Goal: Transaction & Acquisition: Purchase product/service

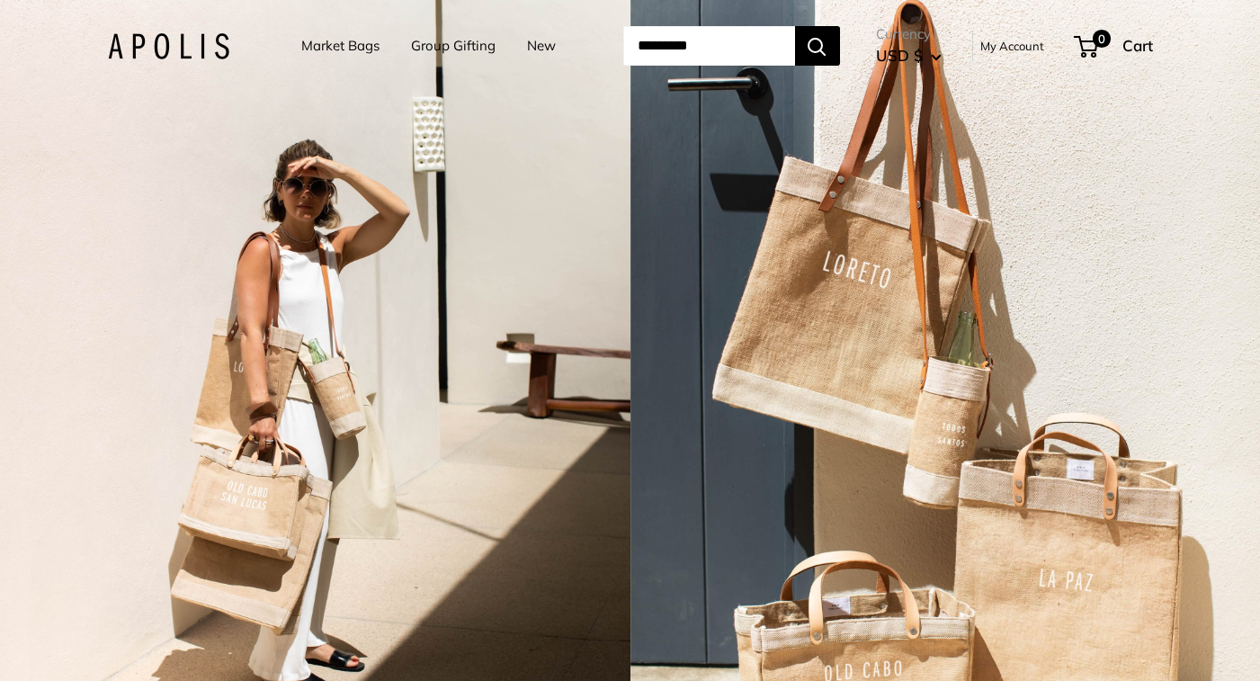
click at [346, 55] on link "Market Bags" at bounding box center [340, 45] width 78 height 25
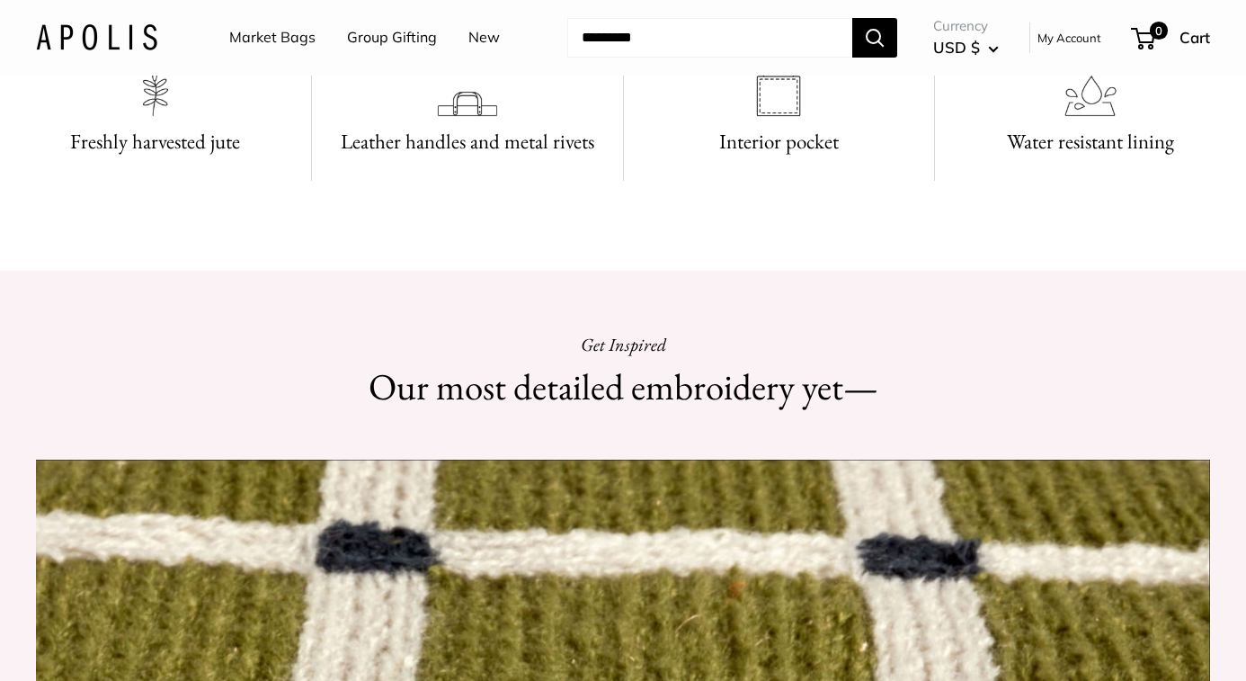
scroll to position [1166, 0]
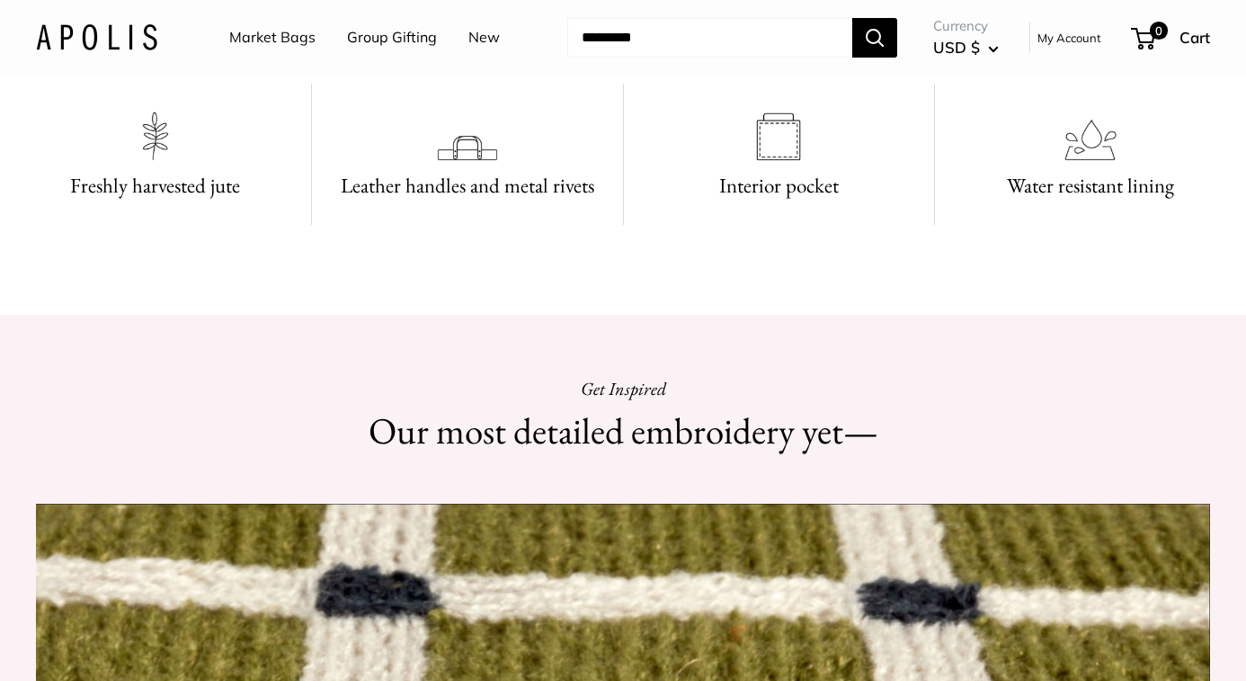
click at [262, 40] on link "Market Bags" at bounding box center [272, 37] width 86 height 27
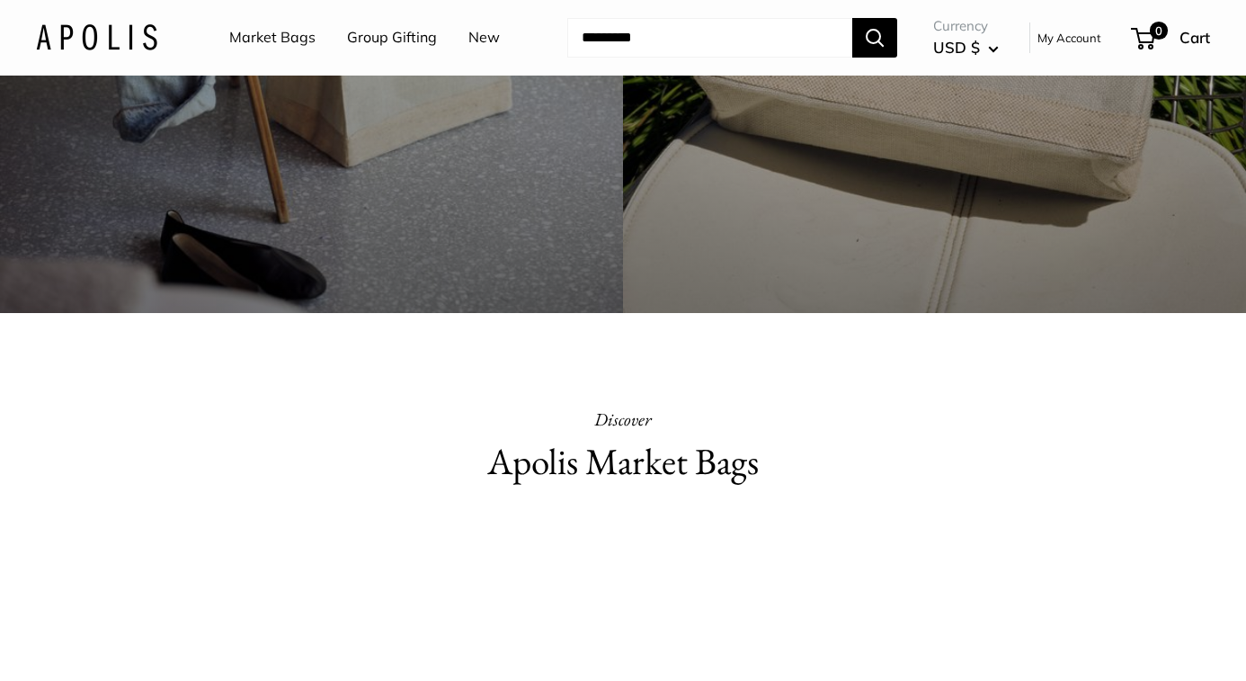
scroll to position [398, 0]
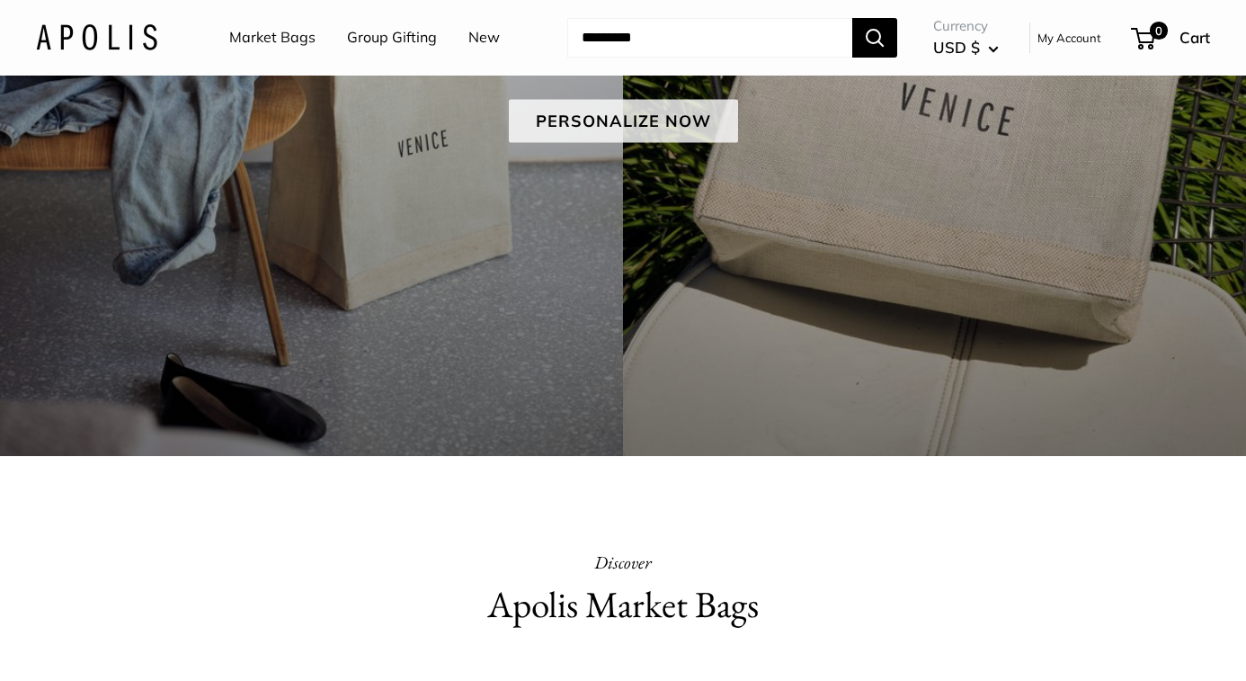
click at [642, 122] on link "Personalize Now" at bounding box center [623, 120] width 229 height 43
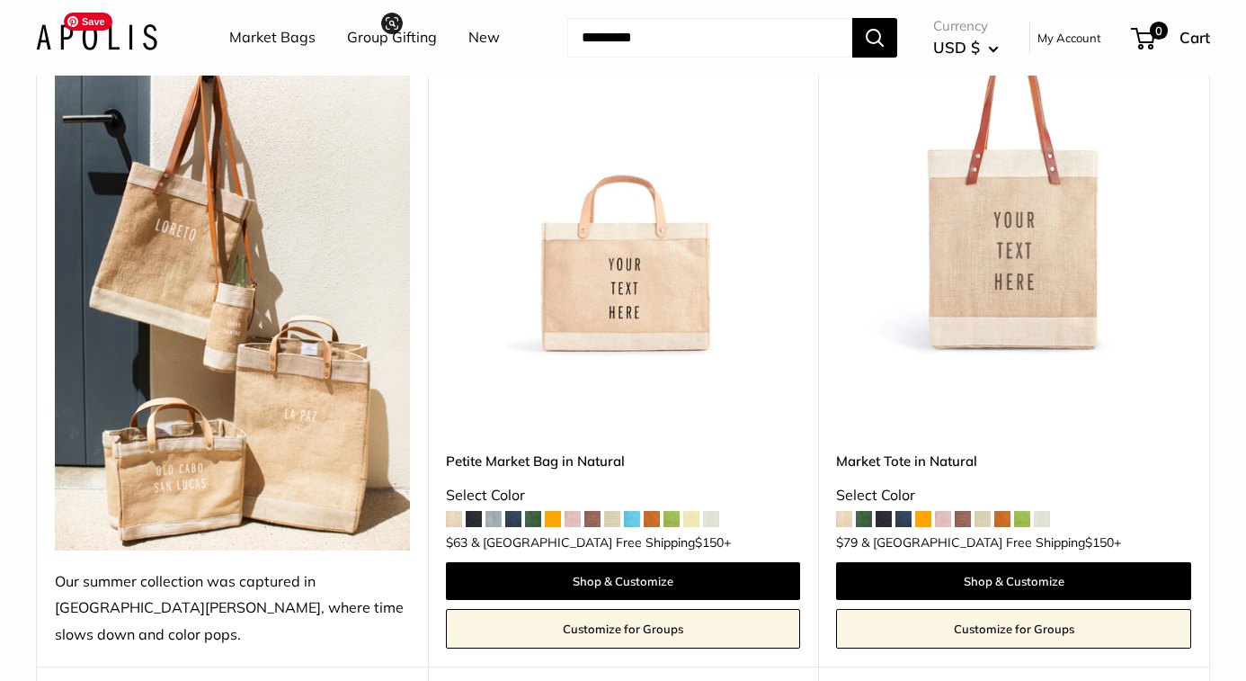
scroll to position [322, 0]
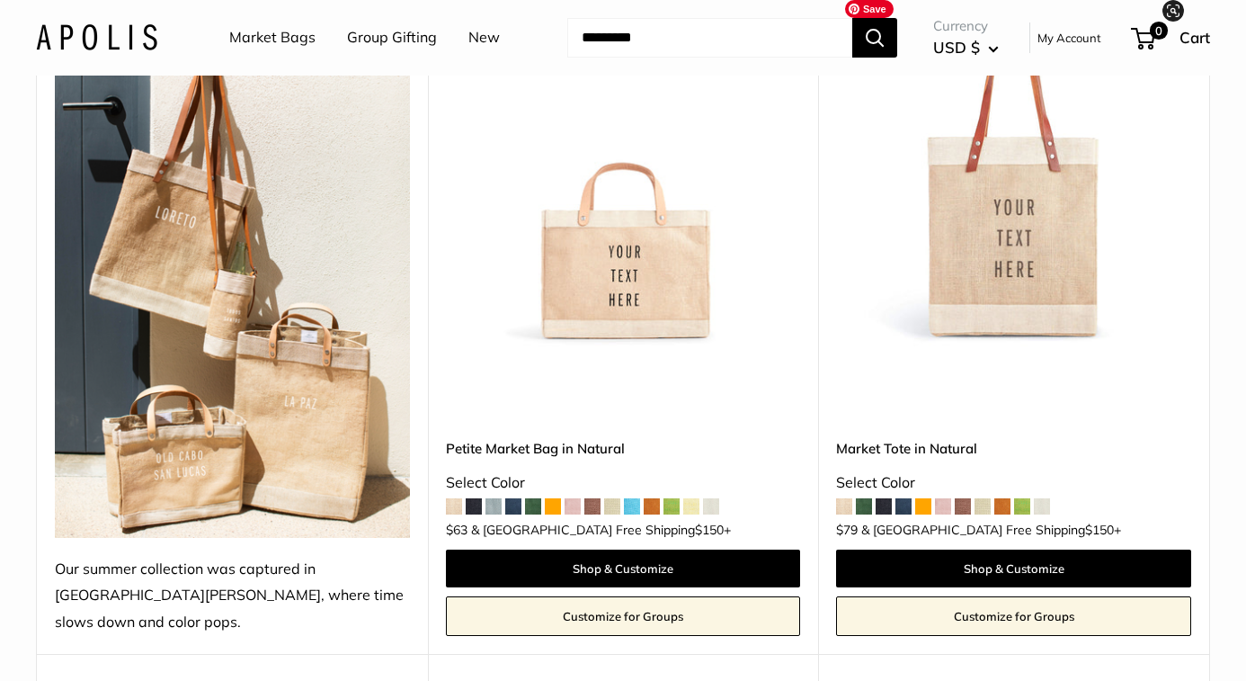
click at [0, 0] on img at bounding box center [0, 0] width 0 height 0
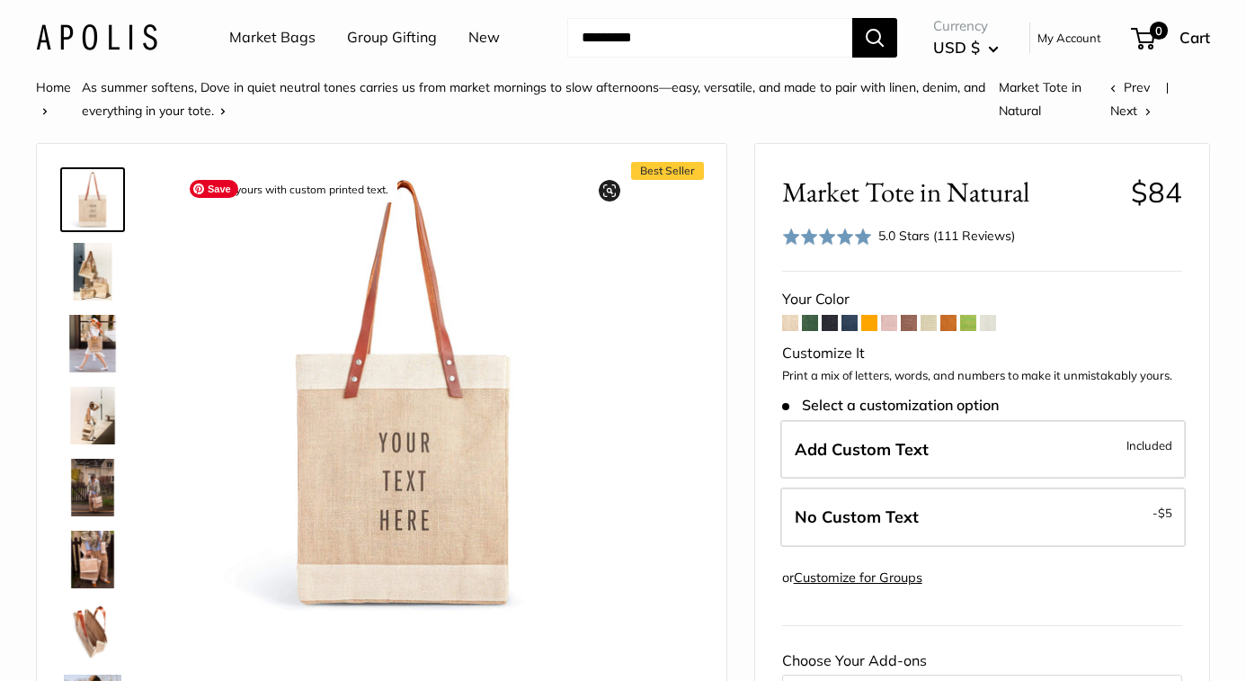
click at [94, 348] on img at bounding box center [93, 344] width 58 height 58
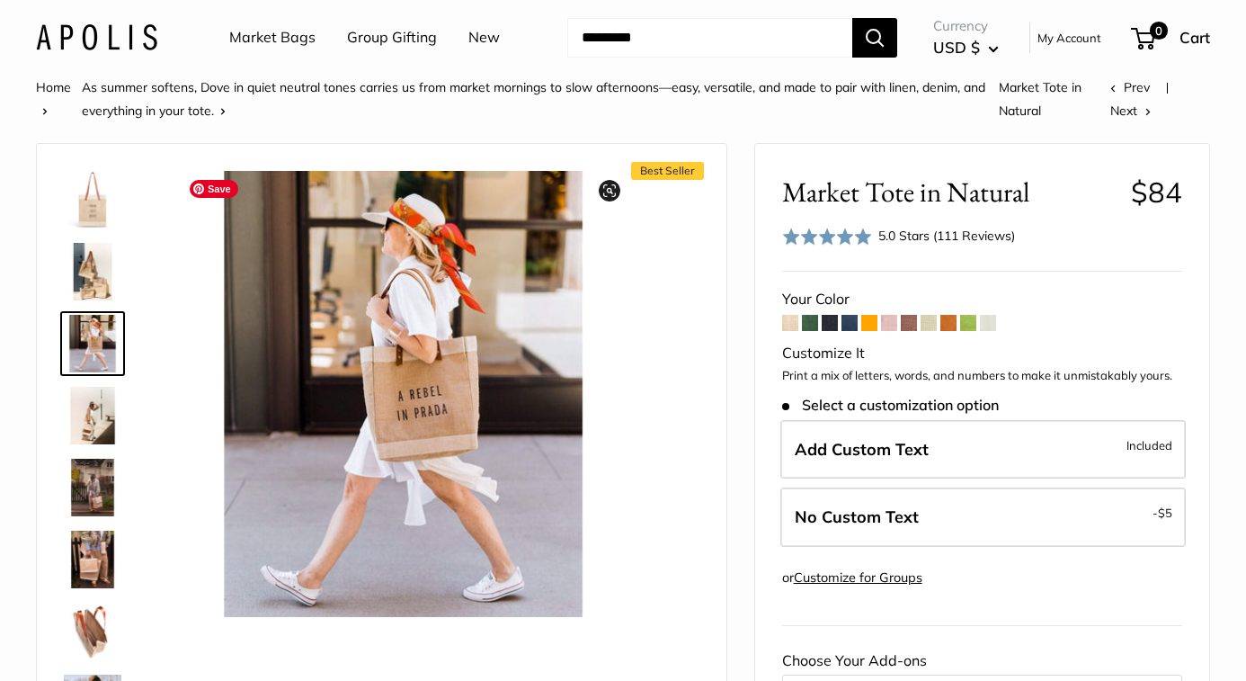
click at [90, 494] on img at bounding box center [93, 488] width 58 height 58
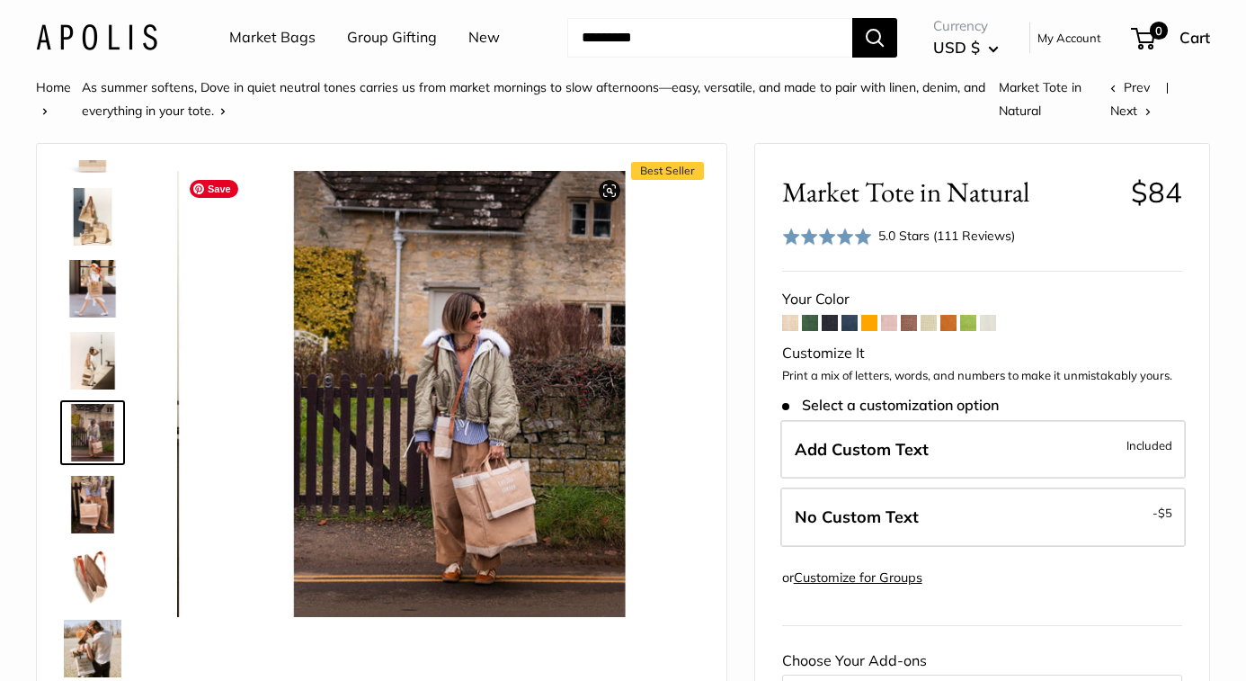
scroll to position [56, 0]
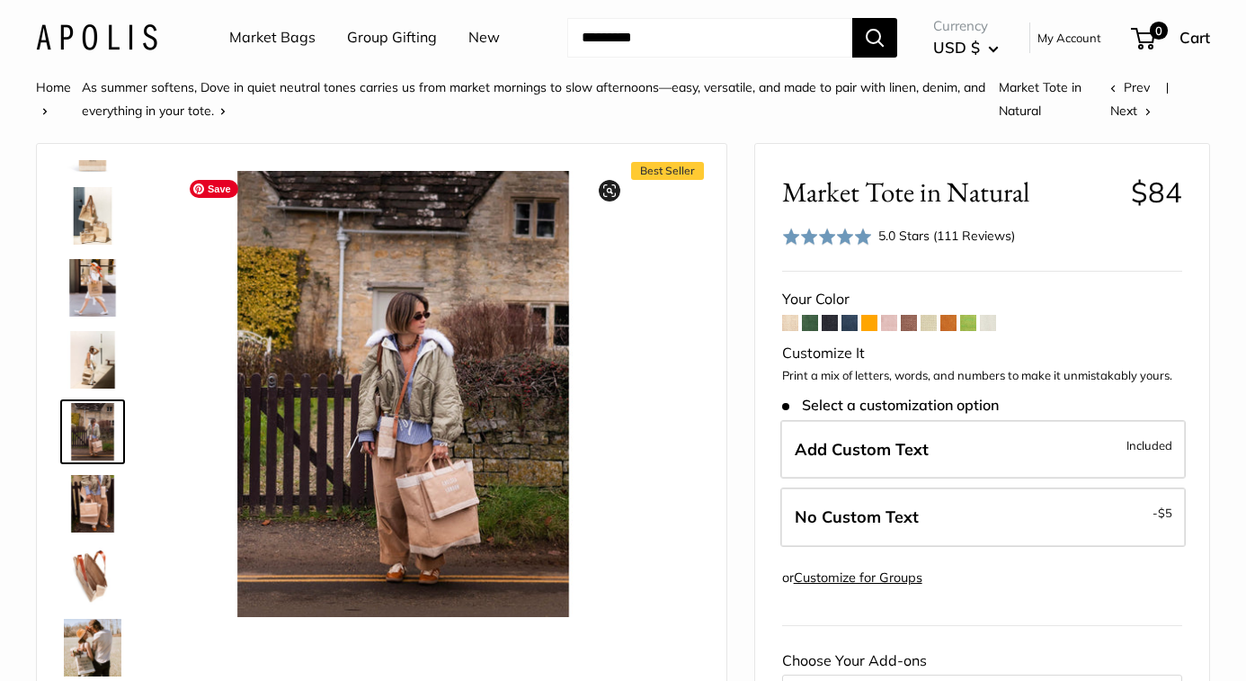
click at [102, 564] on img at bounding box center [93, 576] width 58 height 58
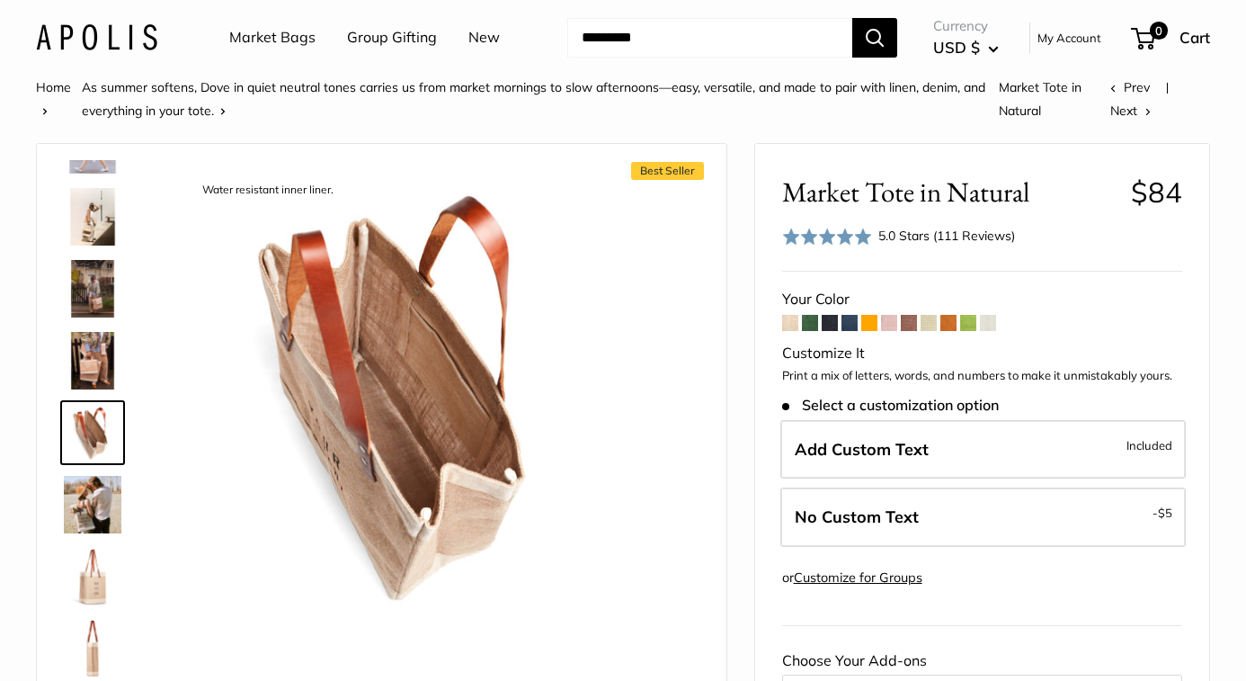
scroll to position [200, 0]
